Goal: Task Accomplishment & Management: Manage account settings

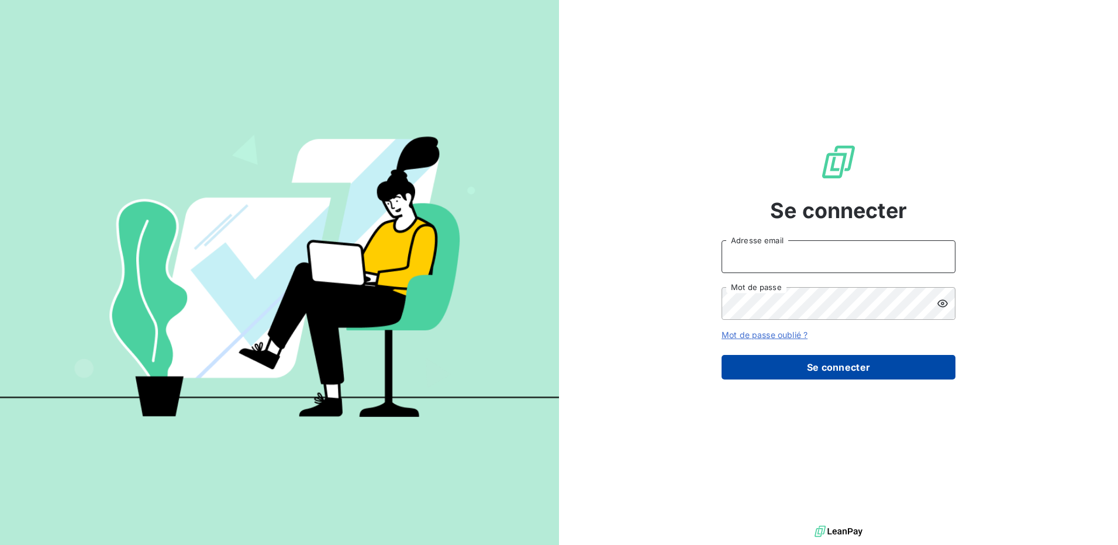
type input "FIORINO"
click at [734, 371] on button "Se connecter" at bounding box center [839, 367] width 234 height 25
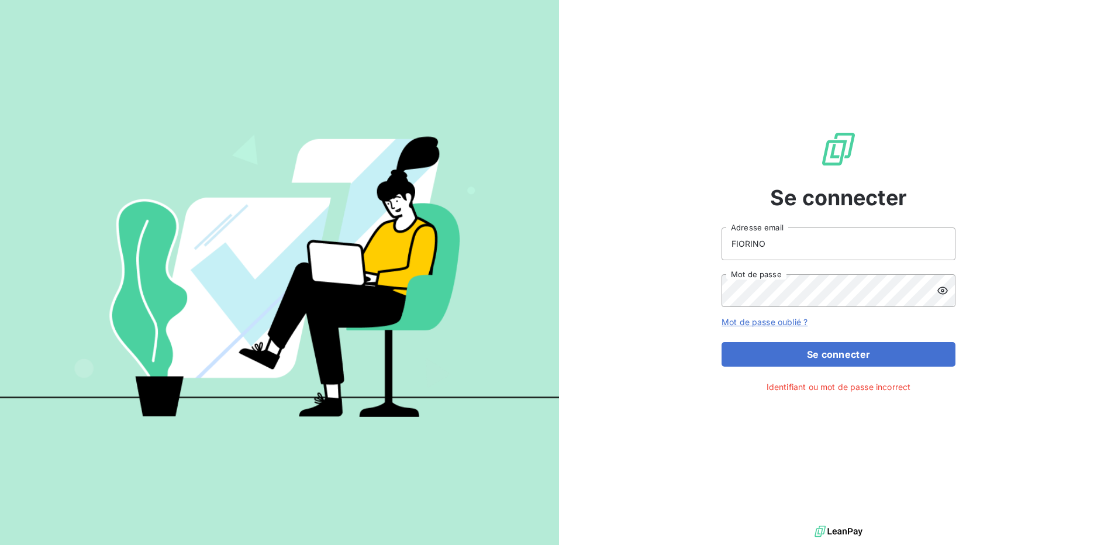
click at [742, 319] on link "Mot de passe oublié ?" at bounding box center [765, 322] width 86 height 10
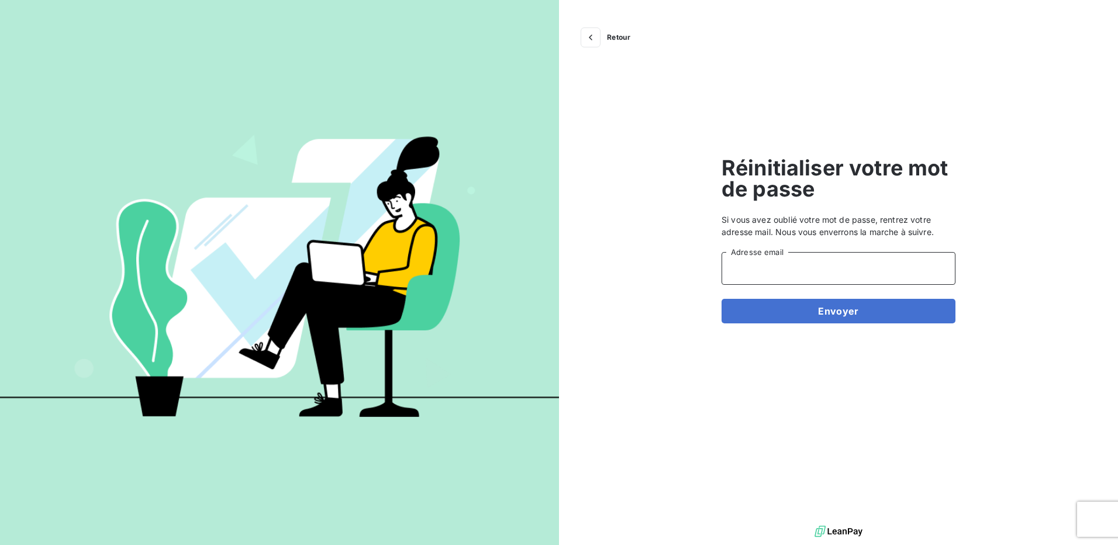
click at [771, 273] on input "Adresse email" at bounding box center [839, 268] width 234 height 33
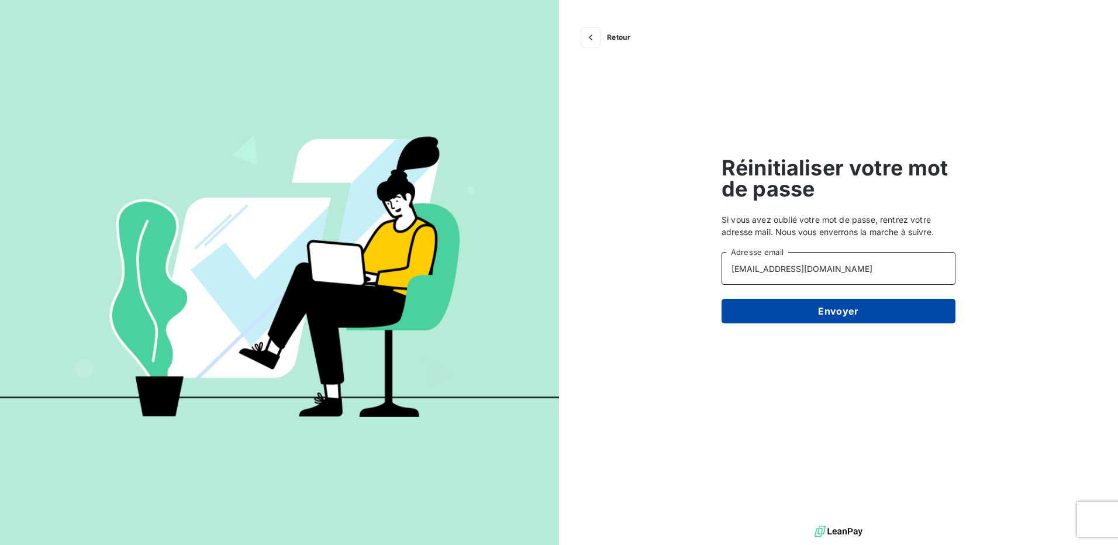
type input "compta-cl-france@alsglobal.com"
click at [784, 318] on button "Envoyer" at bounding box center [839, 311] width 234 height 25
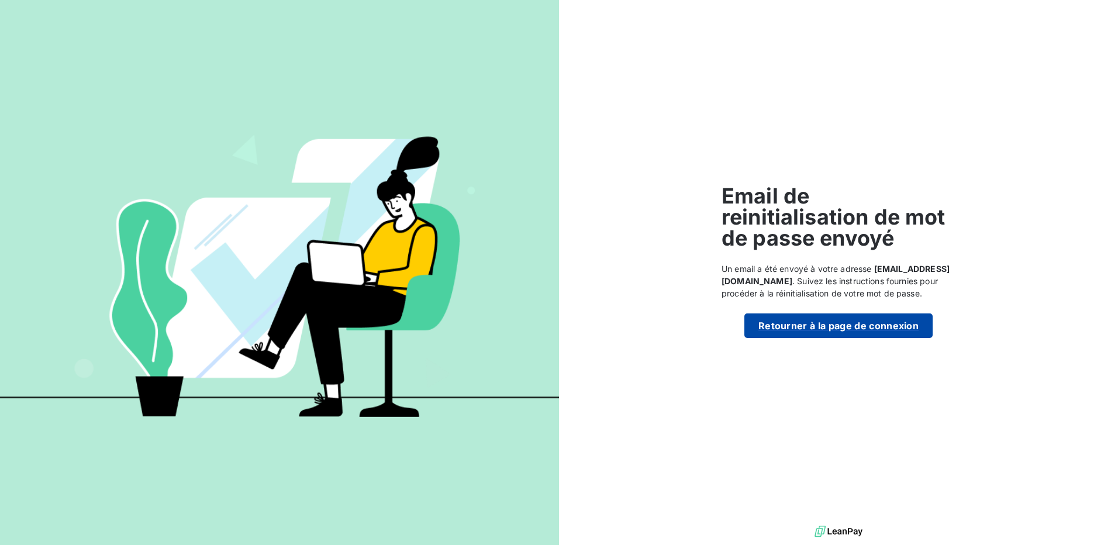
click at [777, 327] on button "Retourner à la page de connexion" at bounding box center [838, 325] width 188 height 25
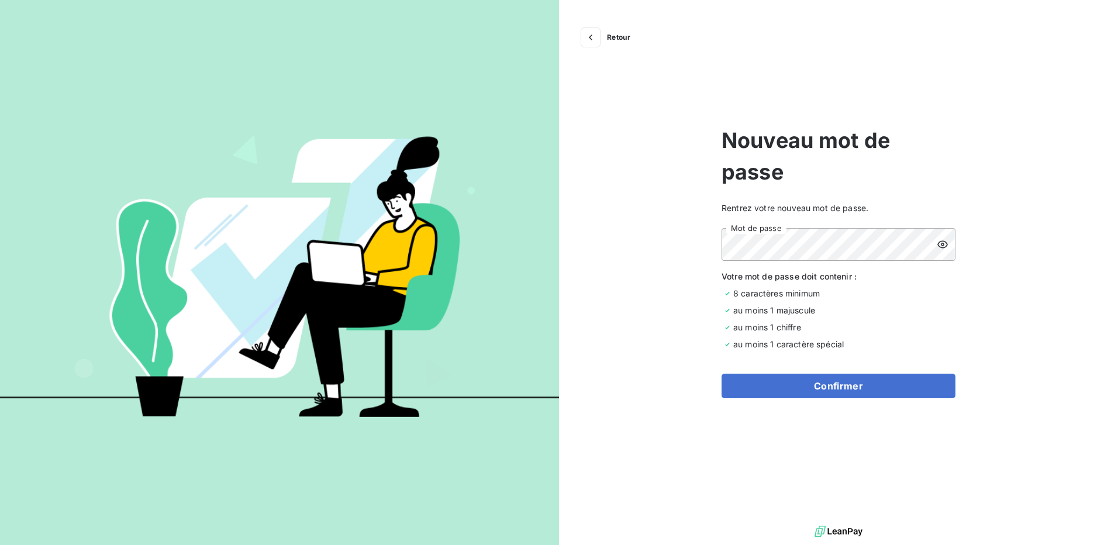
click at [946, 243] on icon at bounding box center [943, 245] width 12 height 12
click at [799, 388] on button "Confirmer" at bounding box center [839, 386] width 234 height 25
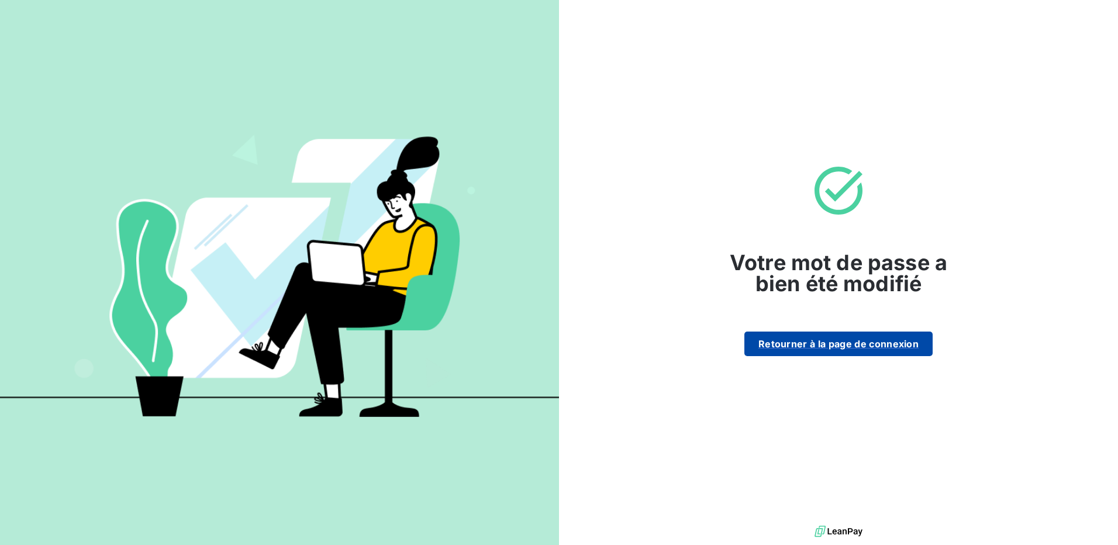
click at [806, 351] on button "Retourner à la page de connexion" at bounding box center [838, 344] width 188 height 25
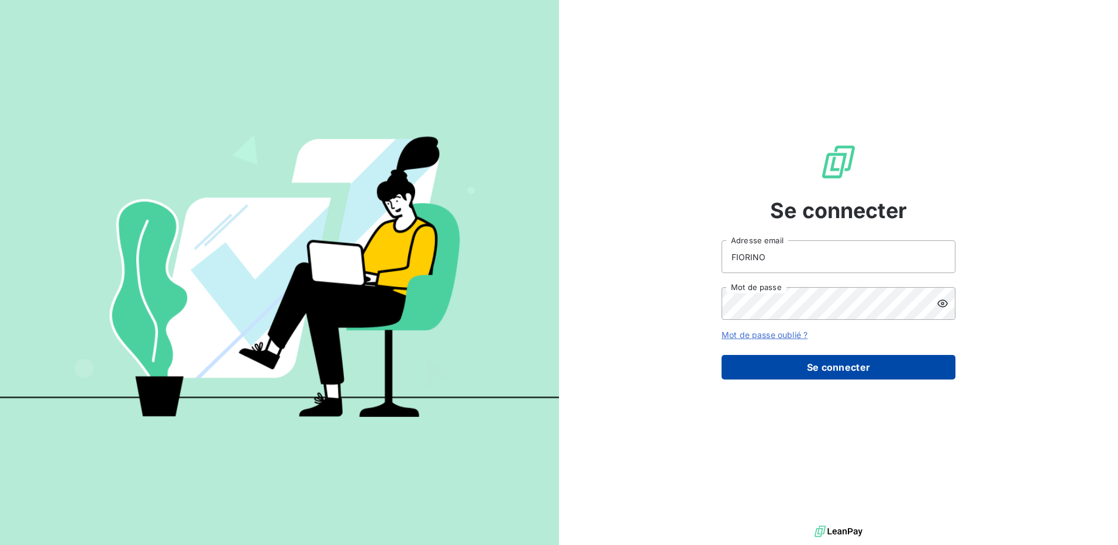
click at [798, 365] on button "Se connecter" at bounding box center [839, 367] width 234 height 25
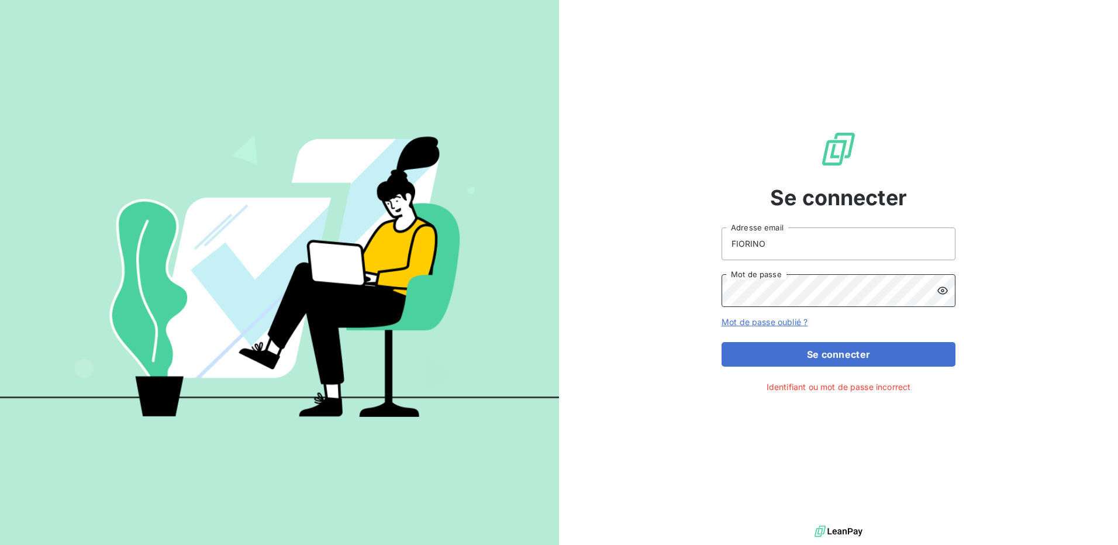
click at [679, 301] on div "Se connecter FIORINO Adresse email Mot de passe Mot de passe oublié ? Se connec…" at bounding box center [838, 261] width 559 height 523
click at [727, 350] on button "Se connecter" at bounding box center [839, 354] width 234 height 25
click at [825, 357] on button "Se connecter" at bounding box center [839, 354] width 234 height 25
drag, startPoint x: 794, startPoint y: 242, endPoint x: 671, endPoint y: 253, distance: 123.3
click at [671, 253] on div "Se connecter FIORINO Adresse email Mot de passe Mot de passe oublié ? Se connec…" at bounding box center [838, 261] width 559 height 523
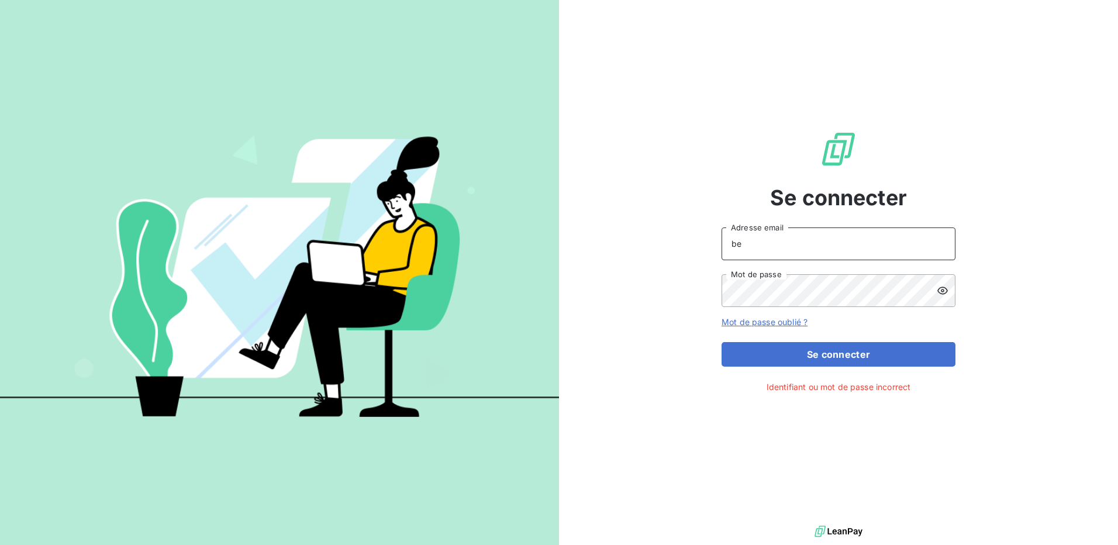
type input "b"
type input "compta-cl-france@alsglobal.com"
click at [946, 294] on icon at bounding box center [943, 291] width 12 height 12
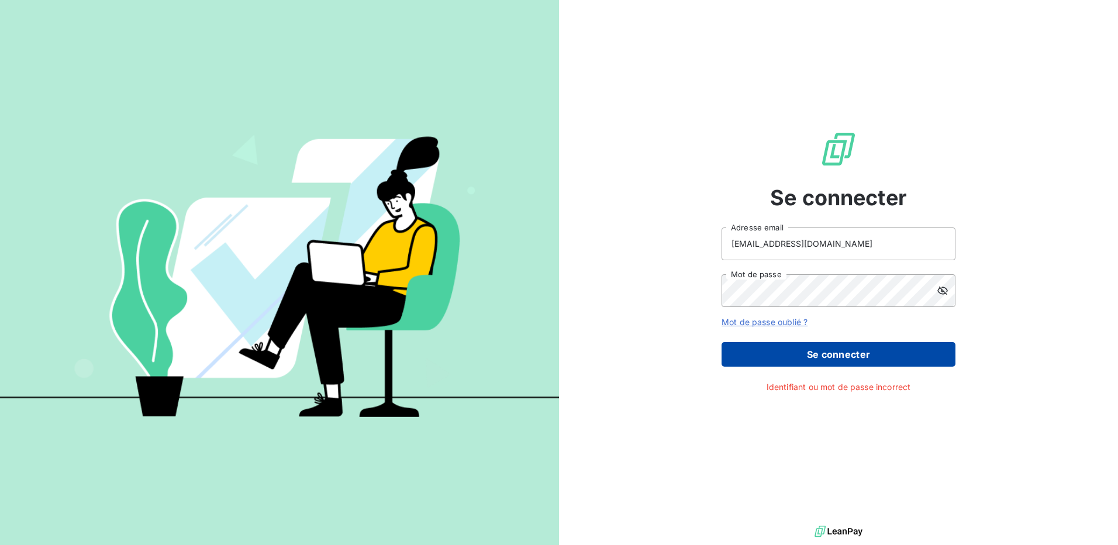
click at [873, 351] on button "Se connecter" at bounding box center [839, 354] width 234 height 25
